Goal: Submit feedback/report problem

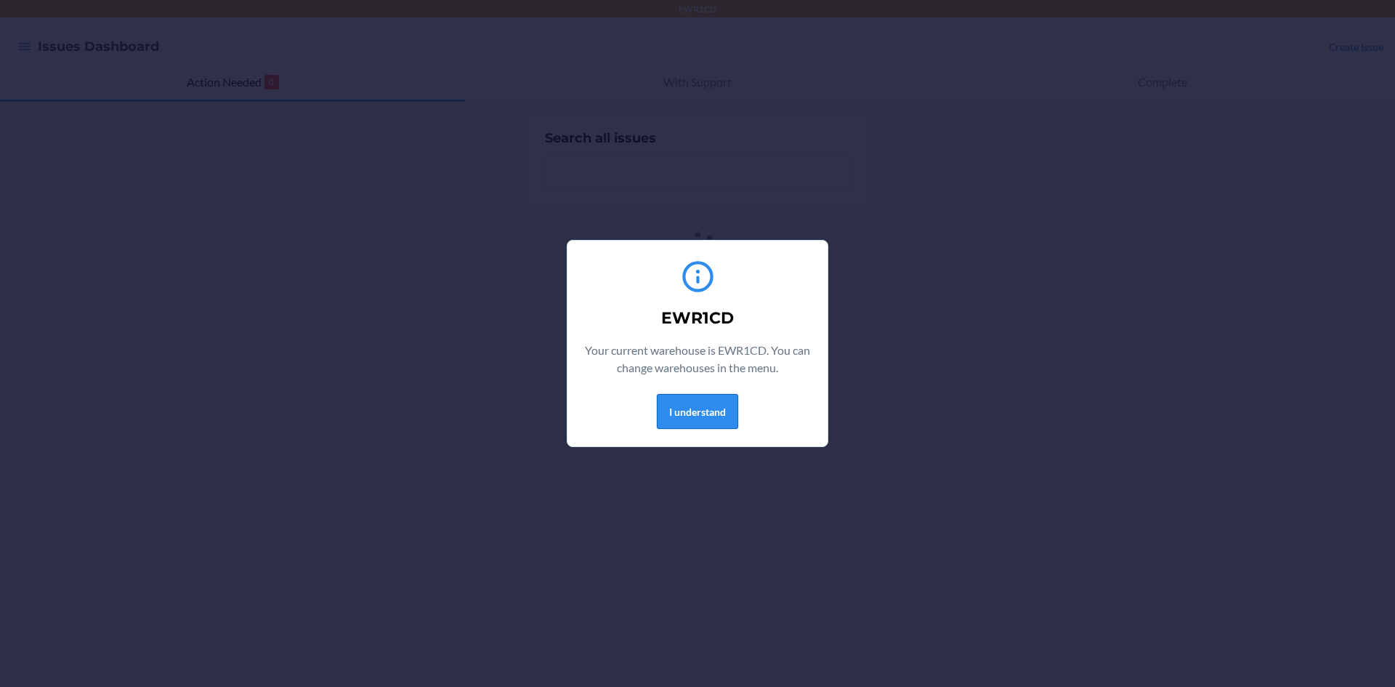
click at [710, 416] on button "I understand" at bounding box center [697, 411] width 81 height 35
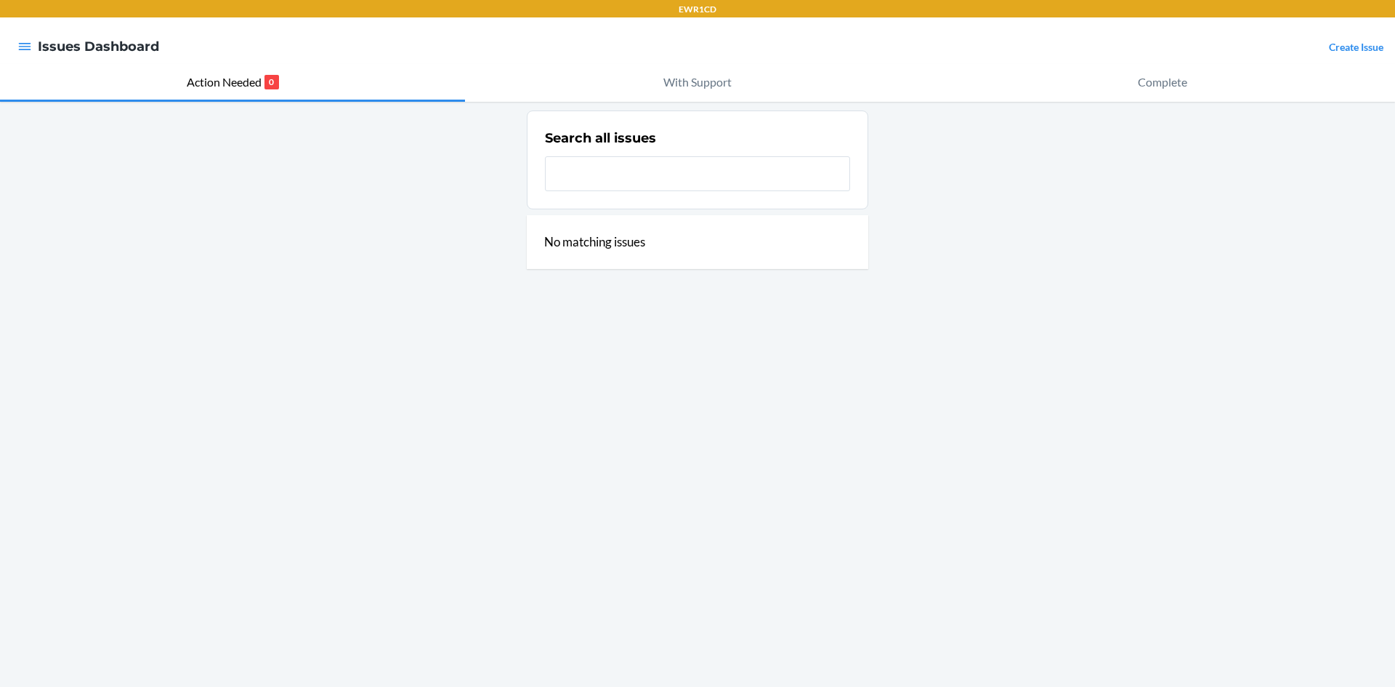
click at [1369, 47] on link "Create Issue" at bounding box center [1356, 47] width 54 height 12
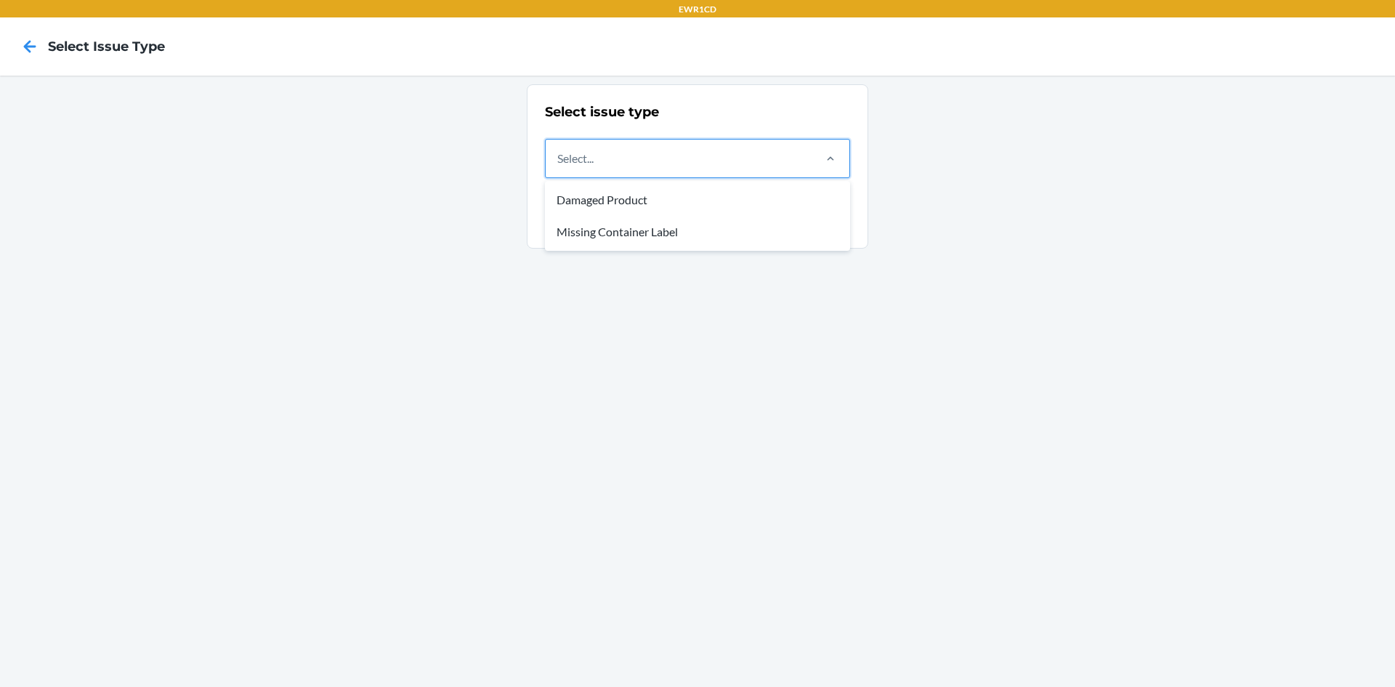
click at [607, 158] on div "Select..." at bounding box center [679, 158] width 266 height 38
click at [559, 158] on input "option Damaged Product focused, 1 of 2. 2 results available. Use Up and Down to…" at bounding box center [557, 158] width 1 height 17
click at [639, 234] on div "Missing Container Label" at bounding box center [697, 232] width 299 height 32
click at [559, 167] on input "option Missing Container Label focused, 2 of 2. 2 results available. Use Up and…" at bounding box center [557, 158] width 1 height 17
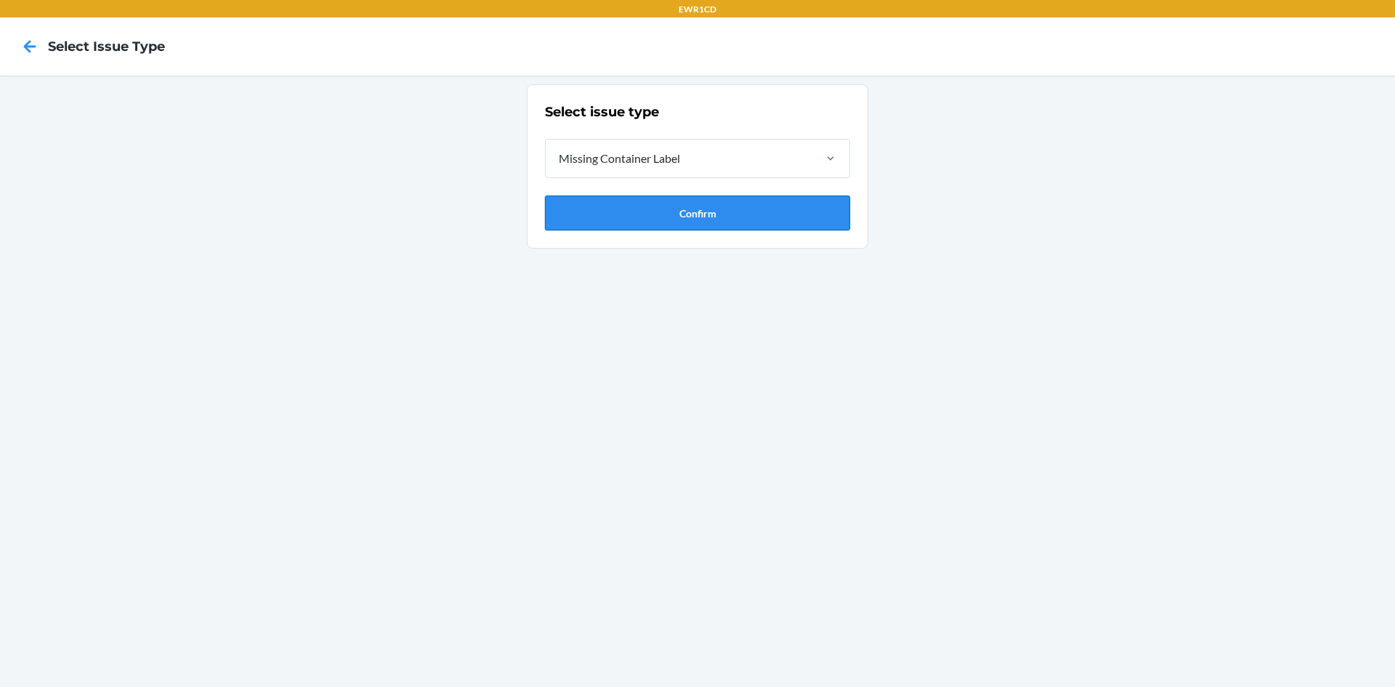
click at [610, 211] on button "Confirm" at bounding box center [697, 212] width 305 height 35
